Goal: Task Accomplishment & Management: Manage account settings

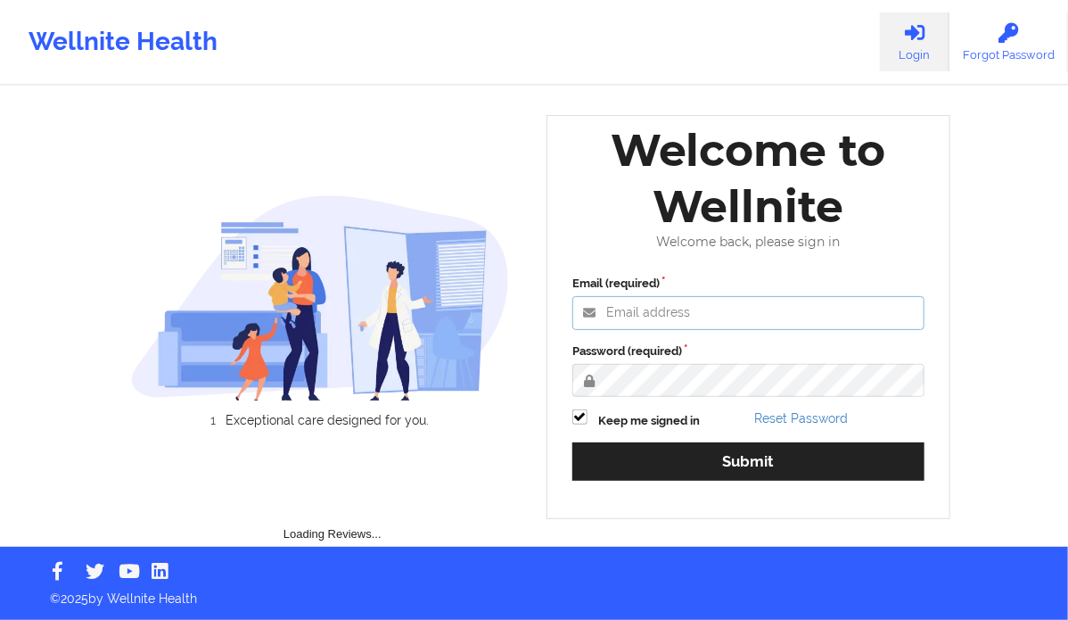
click at [662, 316] on input "Email (required)" at bounding box center [749, 313] width 352 height 34
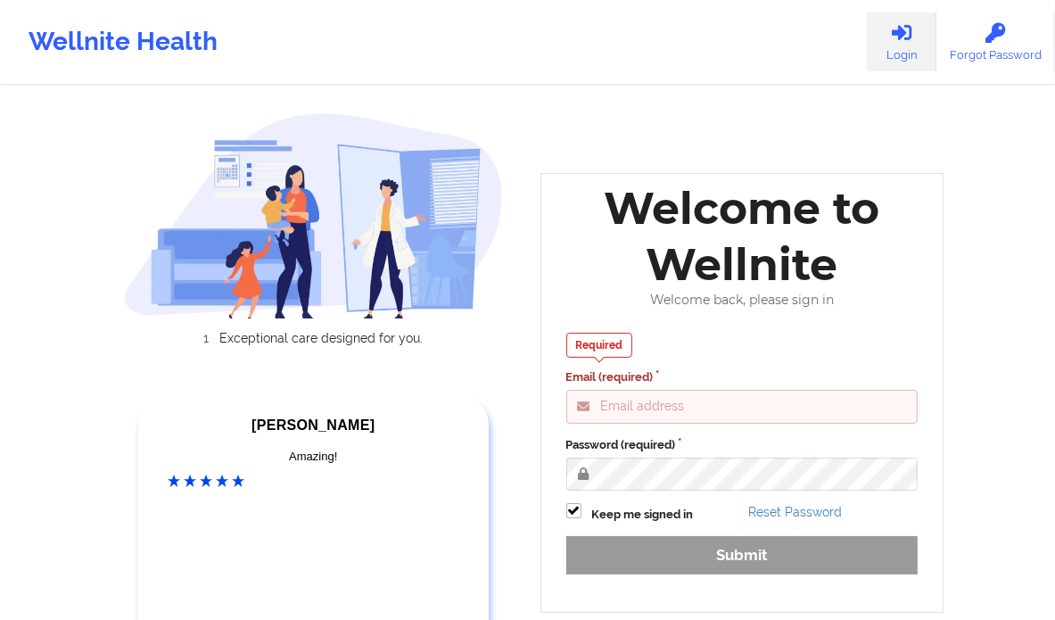
type input "[PERSON_NAME][EMAIL_ADDRESS][DOMAIN_NAME]"
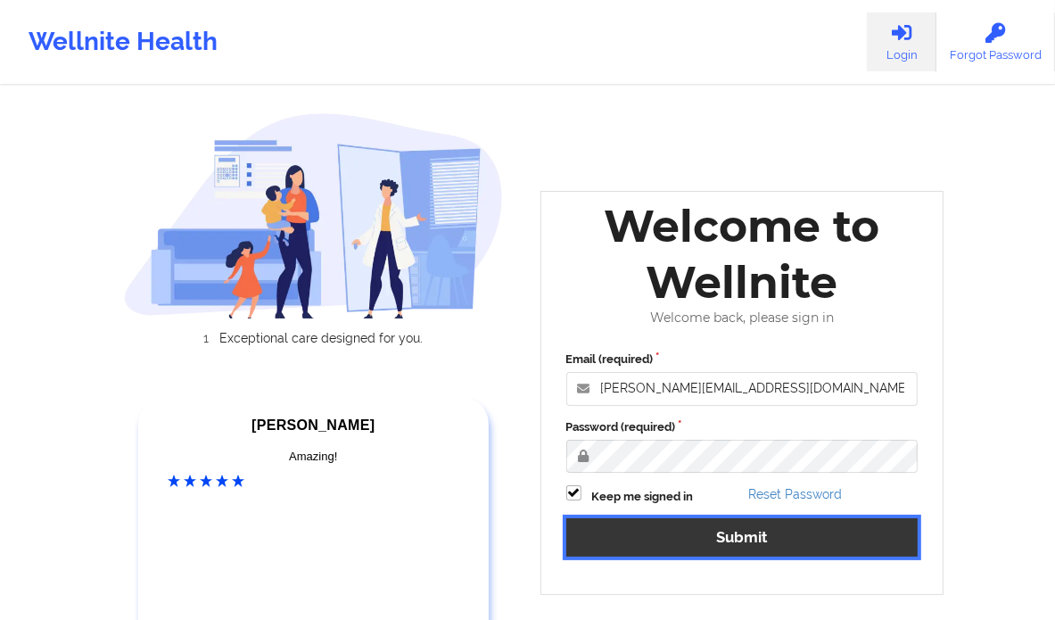
click at [712, 532] on button "Submit" at bounding box center [742, 537] width 352 height 38
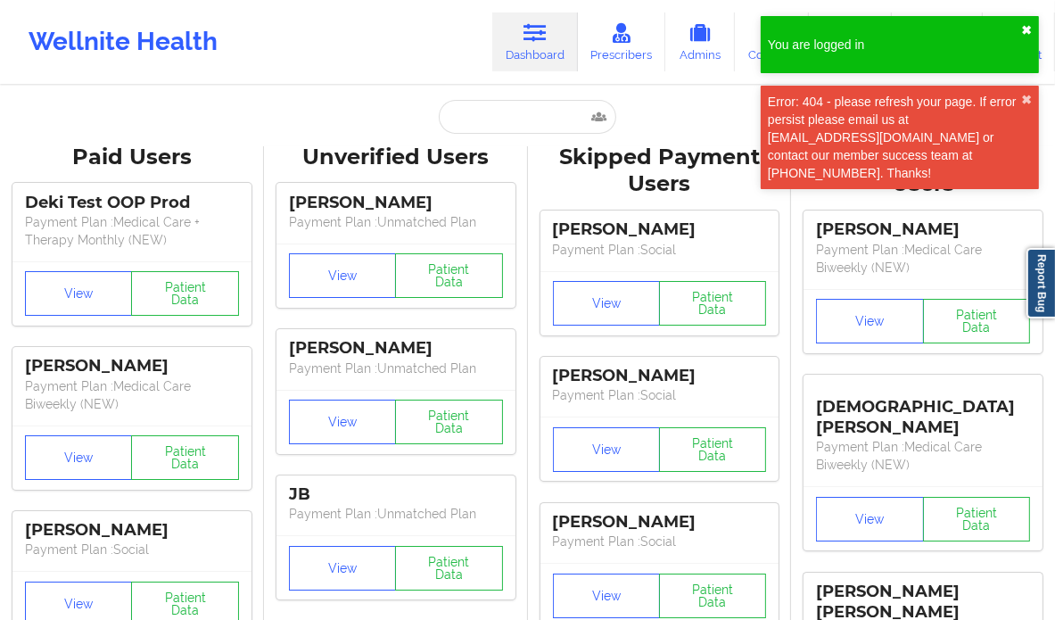
click at [1028, 29] on button "✖︎" at bounding box center [1026, 30] width 11 height 14
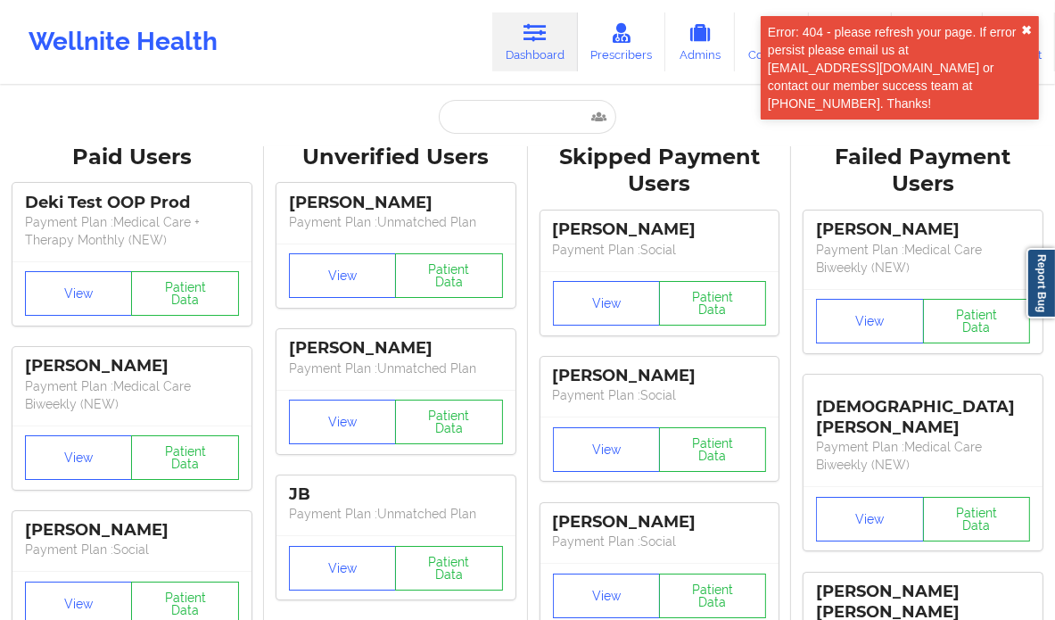
click at [1029, 29] on button "✖︎" at bounding box center [1026, 30] width 11 height 14
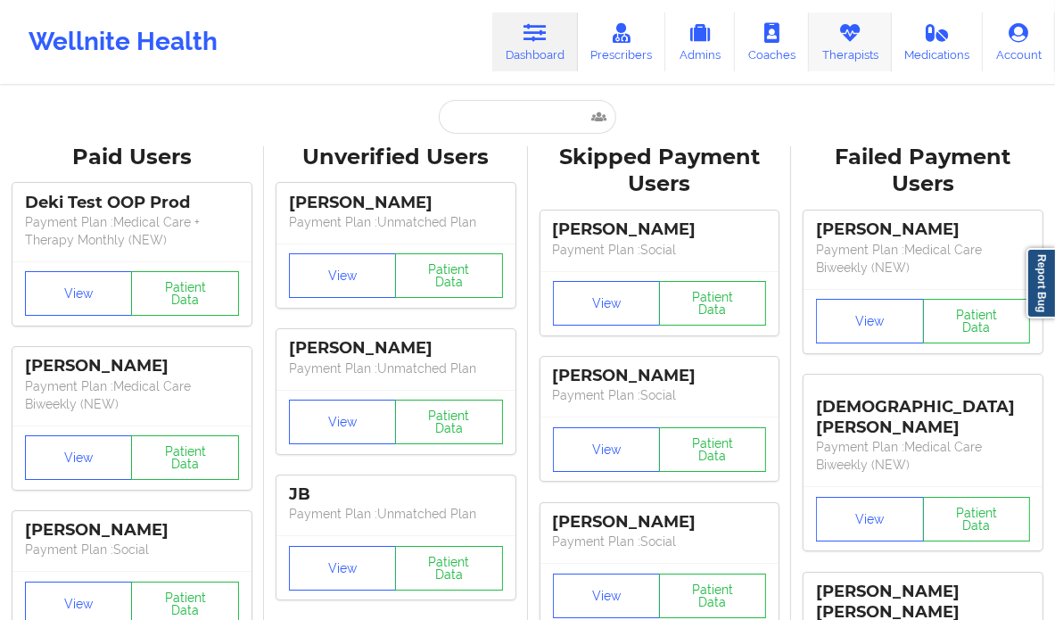
click at [859, 29] on icon at bounding box center [849, 33] width 23 height 20
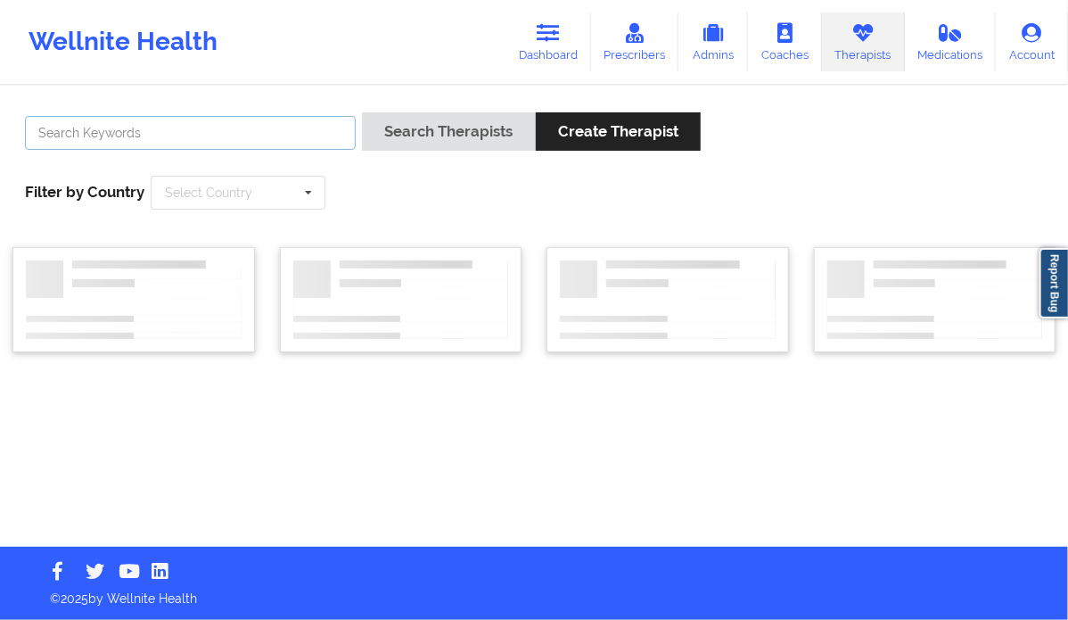
click at [261, 142] on input "text" at bounding box center [190, 133] width 331 height 34
paste input "[PHONE_NUMBER]"
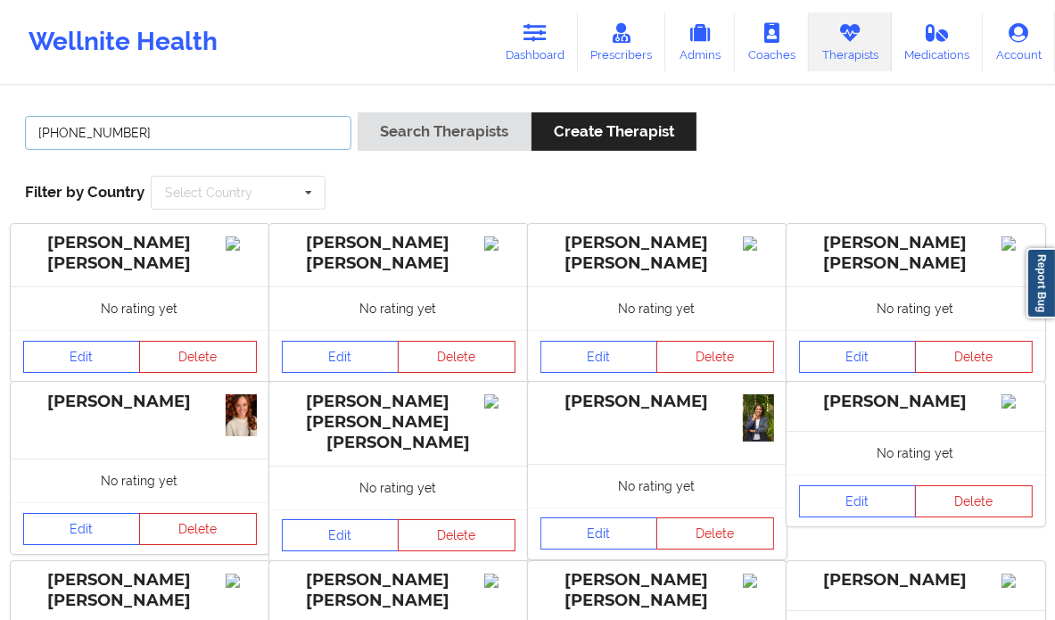
click at [44, 128] on input "[PHONE_NUMBER]" at bounding box center [188, 133] width 326 height 34
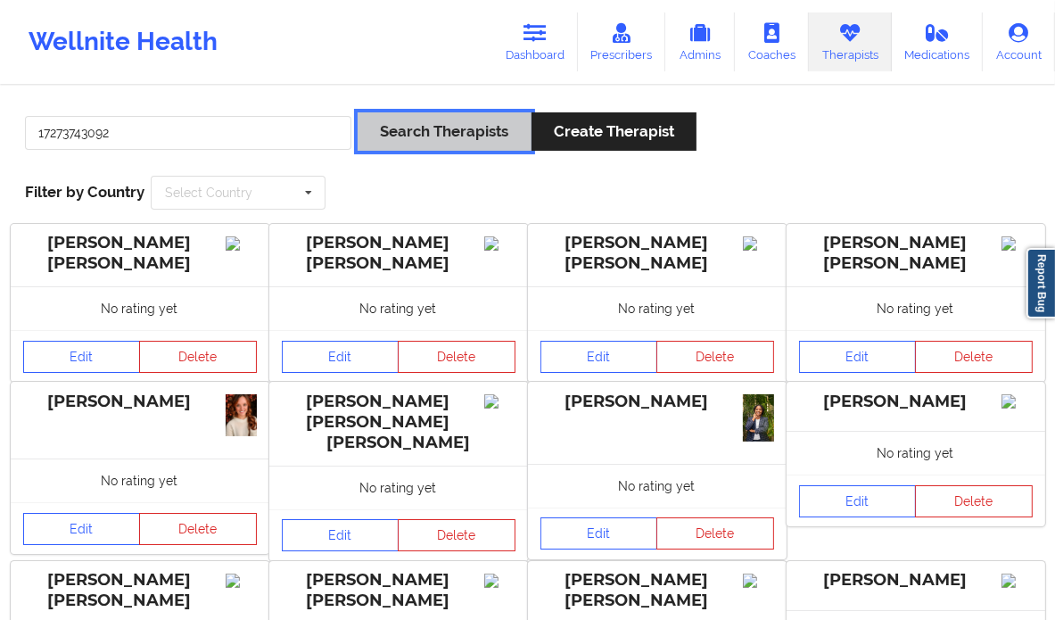
click at [422, 128] on button "Search Therapists" at bounding box center [444, 131] width 173 height 38
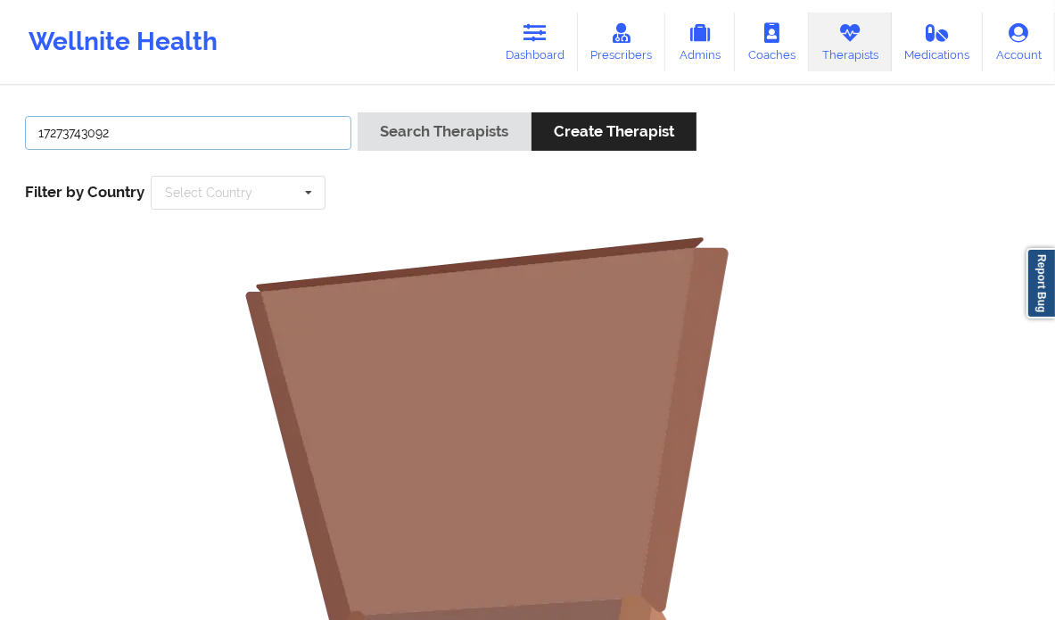
click at [215, 138] on input "17273743092" at bounding box center [188, 133] width 326 height 34
type input "devale"
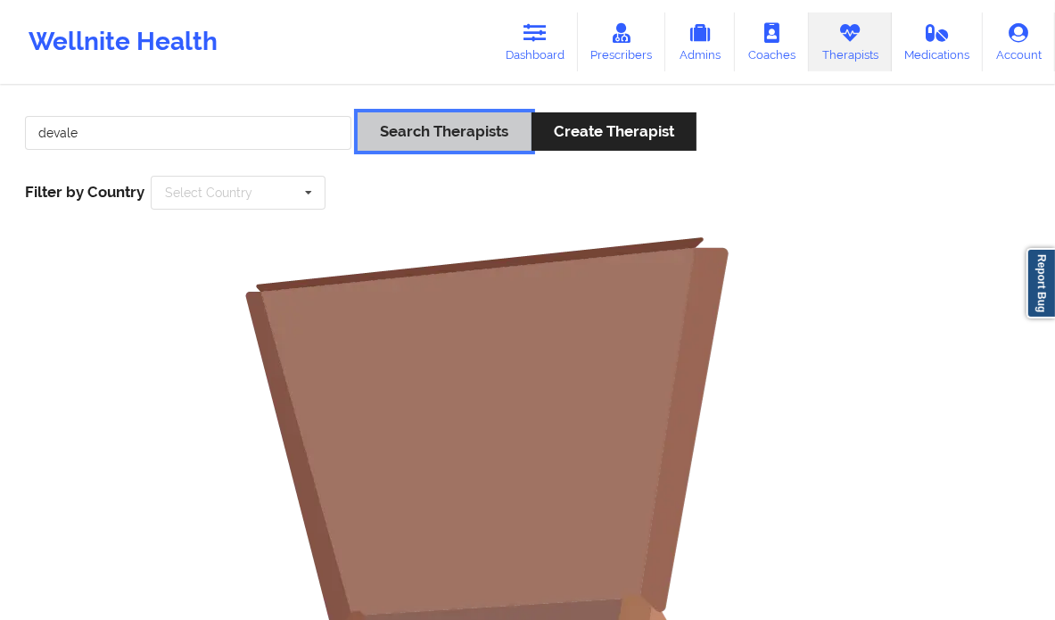
click at [392, 126] on button "Search Therapists" at bounding box center [444, 131] width 173 height 38
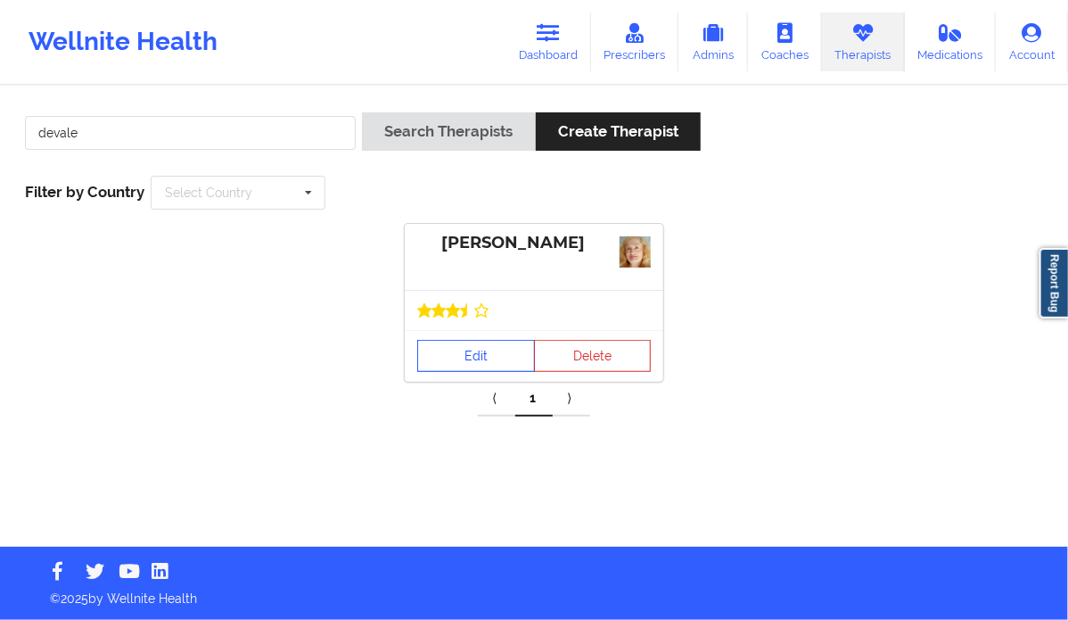
click at [470, 357] on link "Edit" at bounding box center [476, 356] width 118 height 32
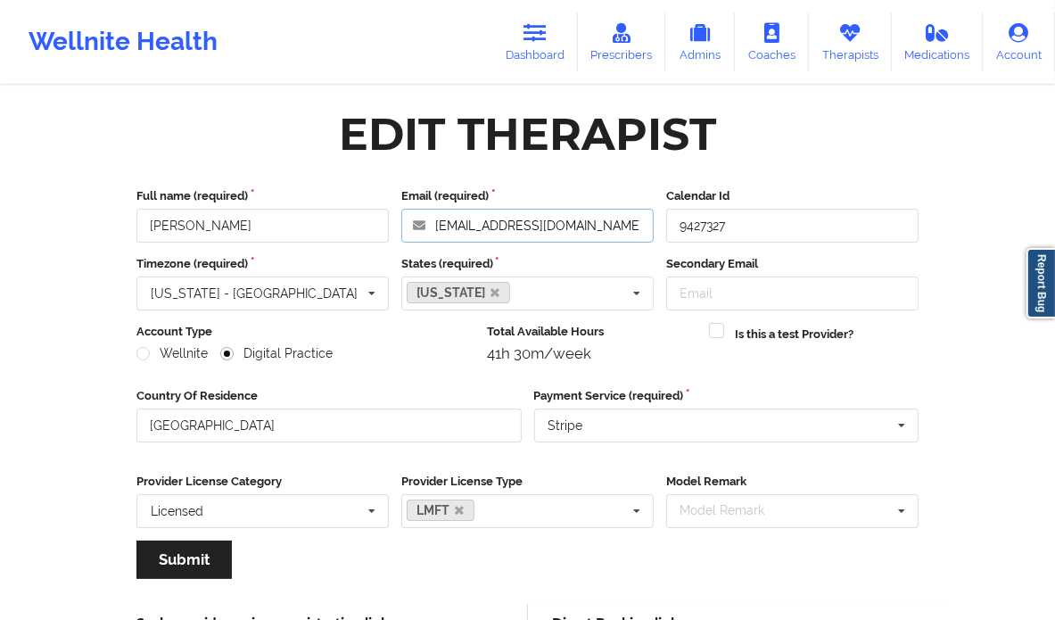
click at [474, 228] on input "[EMAIL_ADDRESS][DOMAIN_NAME]" at bounding box center [527, 226] width 252 height 34
click at [247, 49] on div "Wellnite Health Dashboard Prescribers Admins Coaches Therapists Medications Acc…" at bounding box center [527, 41] width 1055 height 71
